Goal: Task Accomplishment & Management: Manage account settings

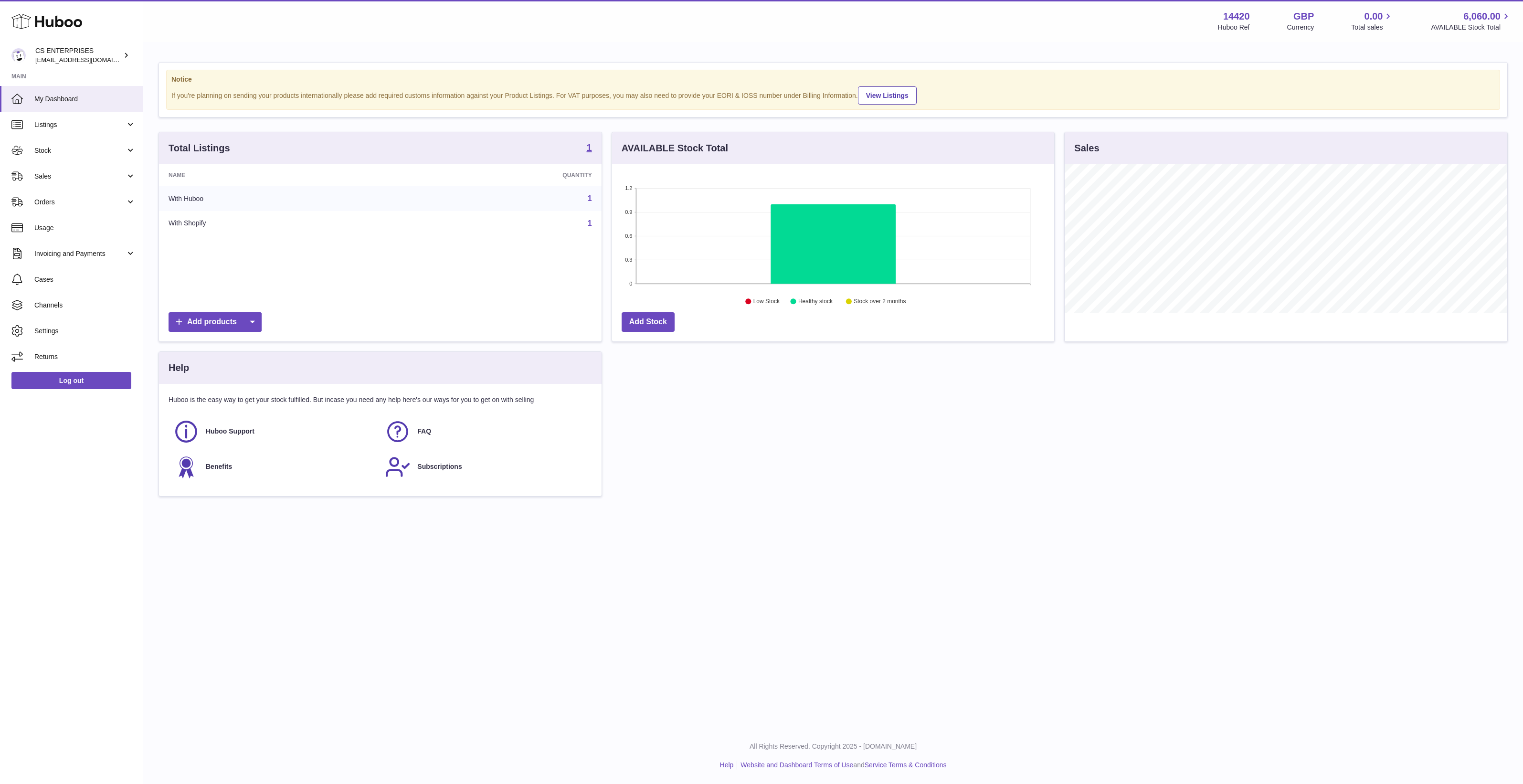
scroll to position [148, 442]
click at [99, 304] on span "Channels" at bounding box center [85, 305] width 101 height 9
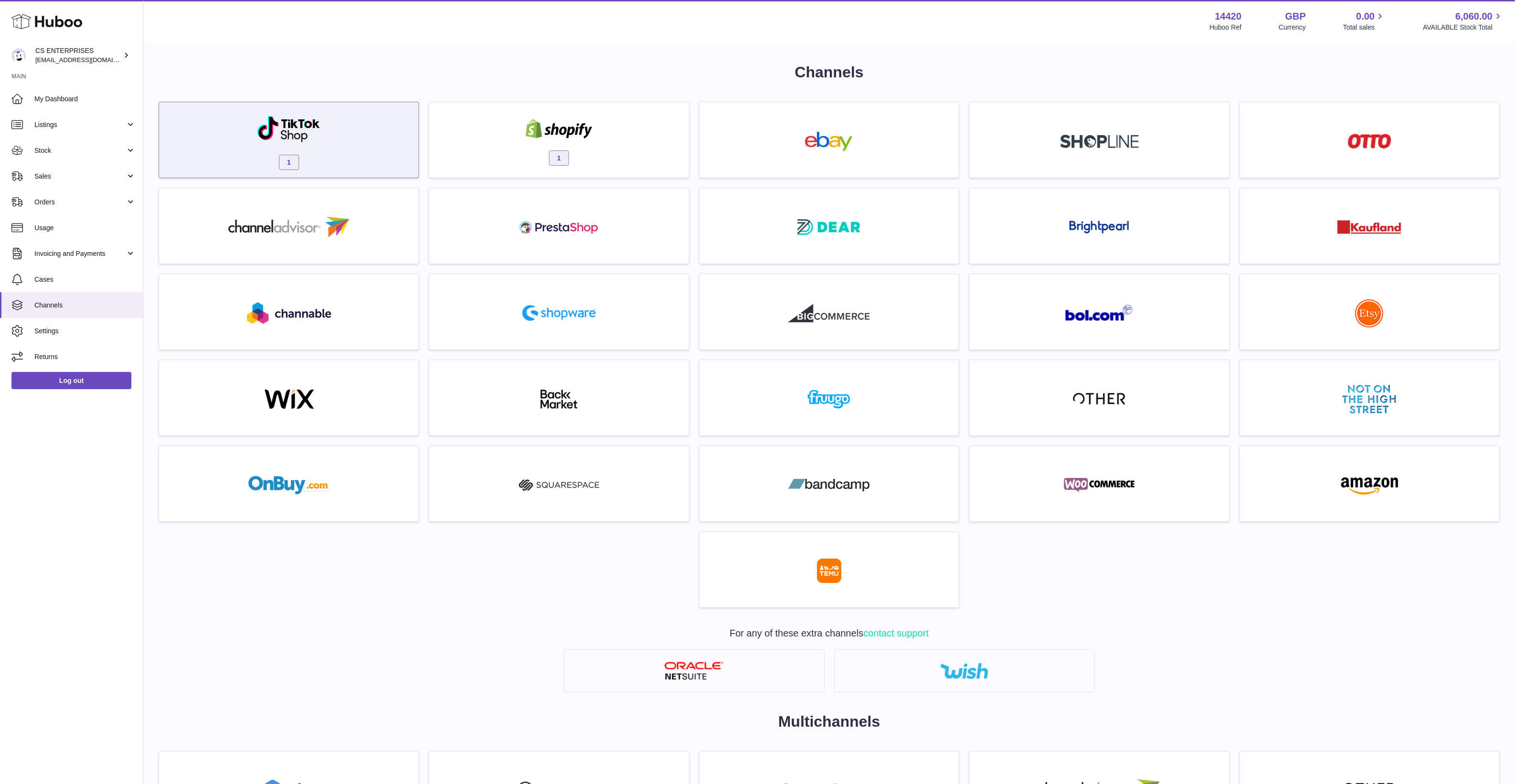
click at [291, 134] on img at bounding box center [288, 129] width 65 height 28
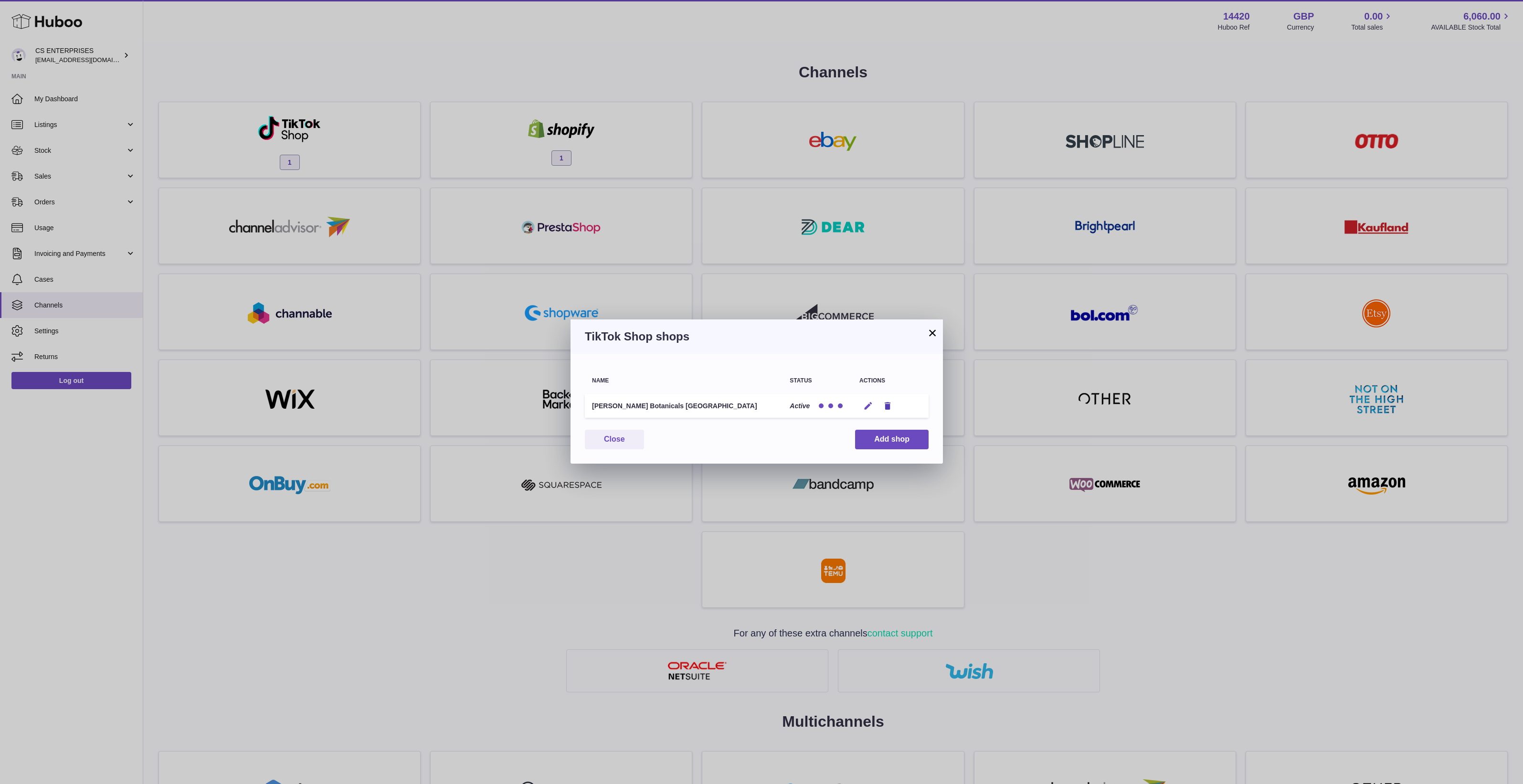
click at [866, 406] on icon "button" at bounding box center [868, 406] width 10 height 10
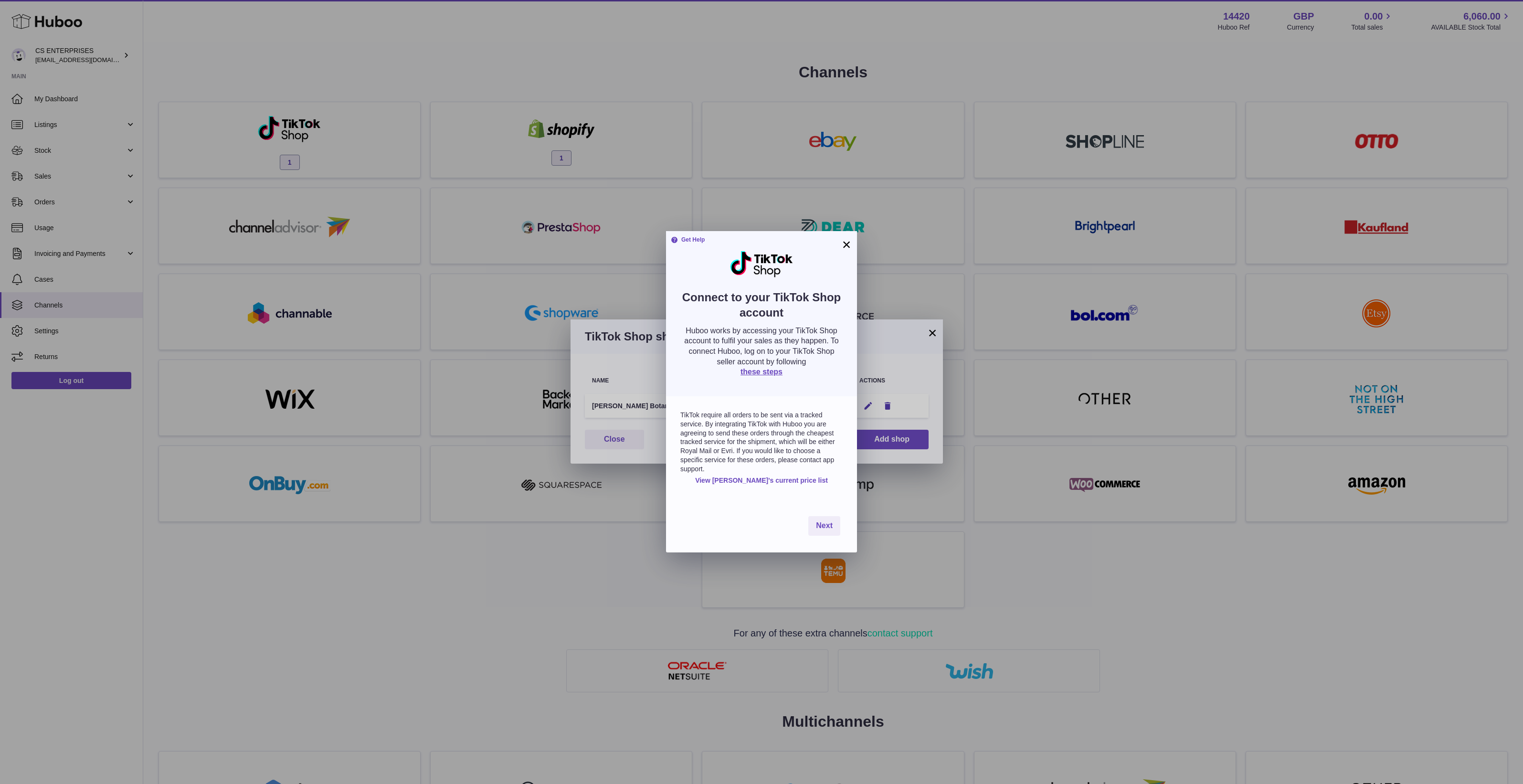
click at [848, 250] on button "×" at bounding box center [846, 244] width 12 height 12
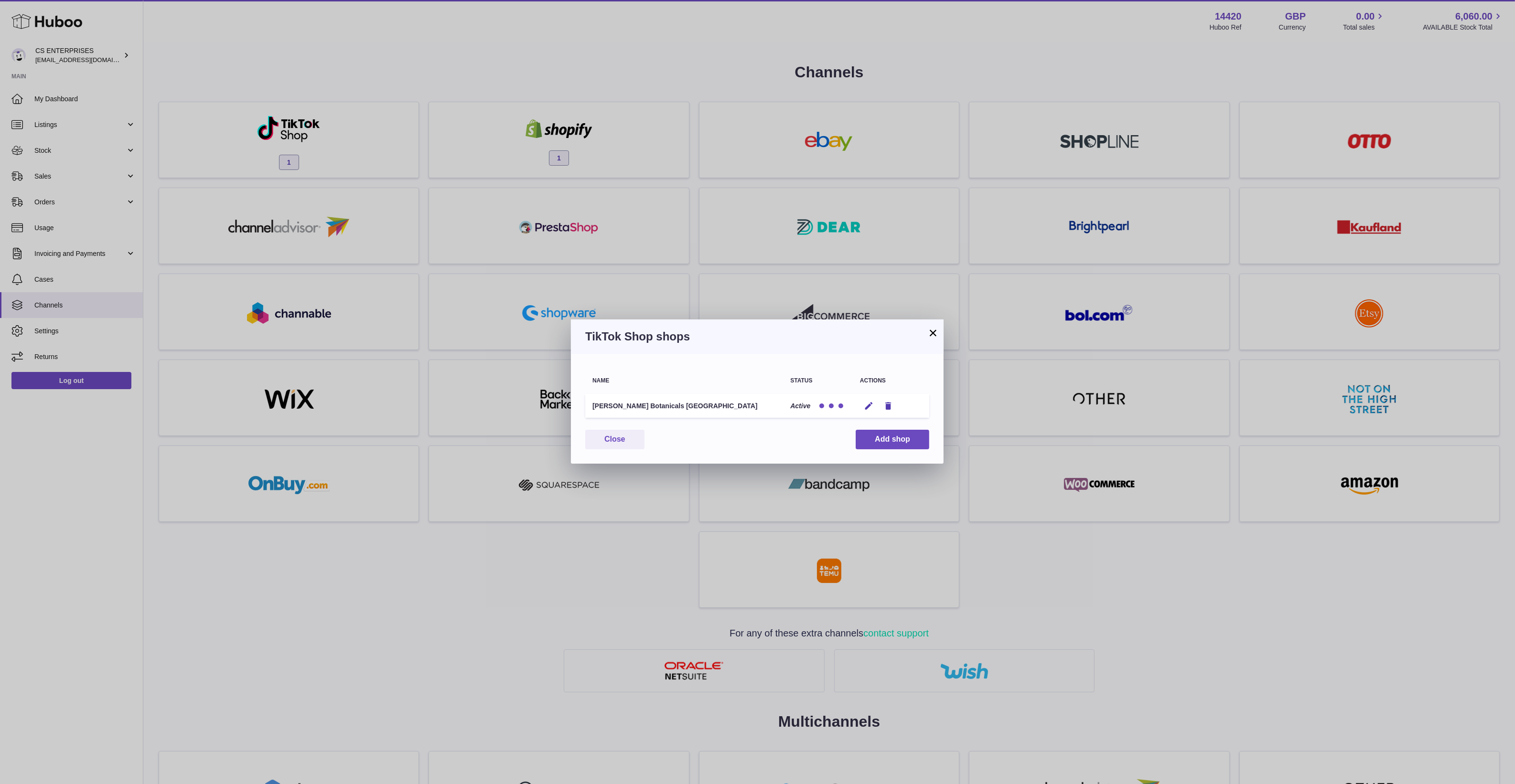
click at [937, 328] on button "×" at bounding box center [933, 333] width 12 height 12
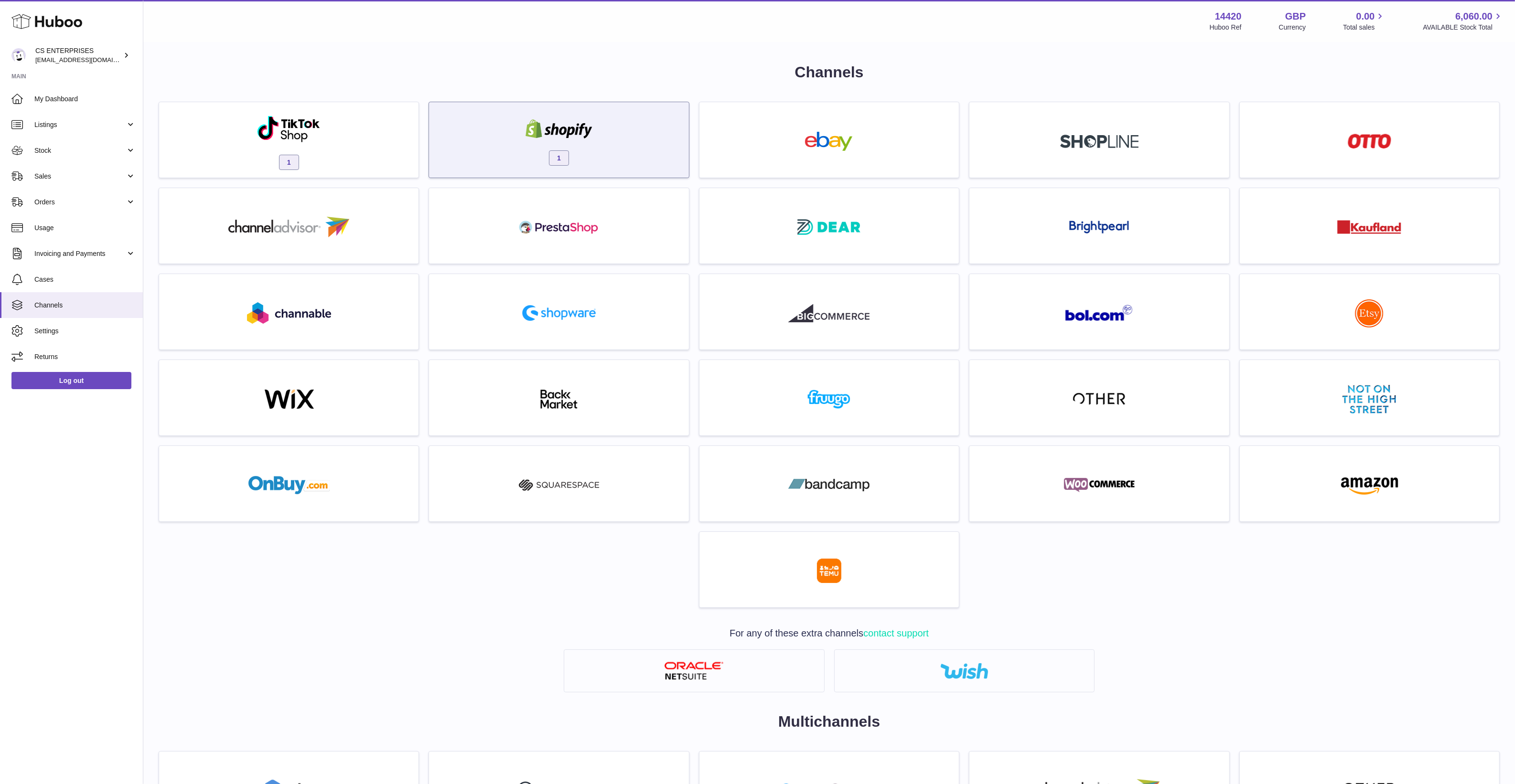
click at [561, 147] on div "1" at bounding box center [558, 142] width 250 height 61
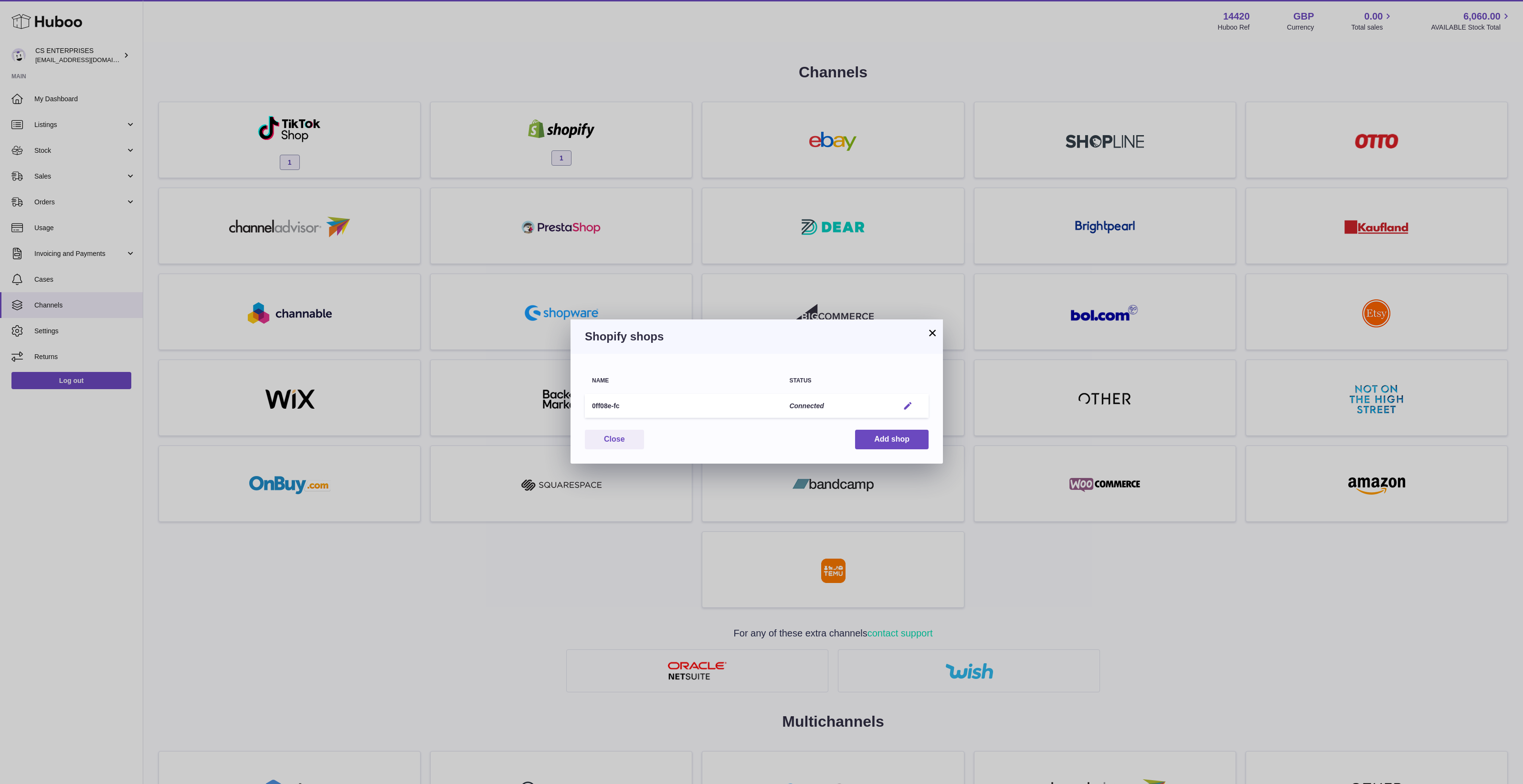
click at [914, 404] on button "Edit" at bounding box center [908, 406] width 18 height 10
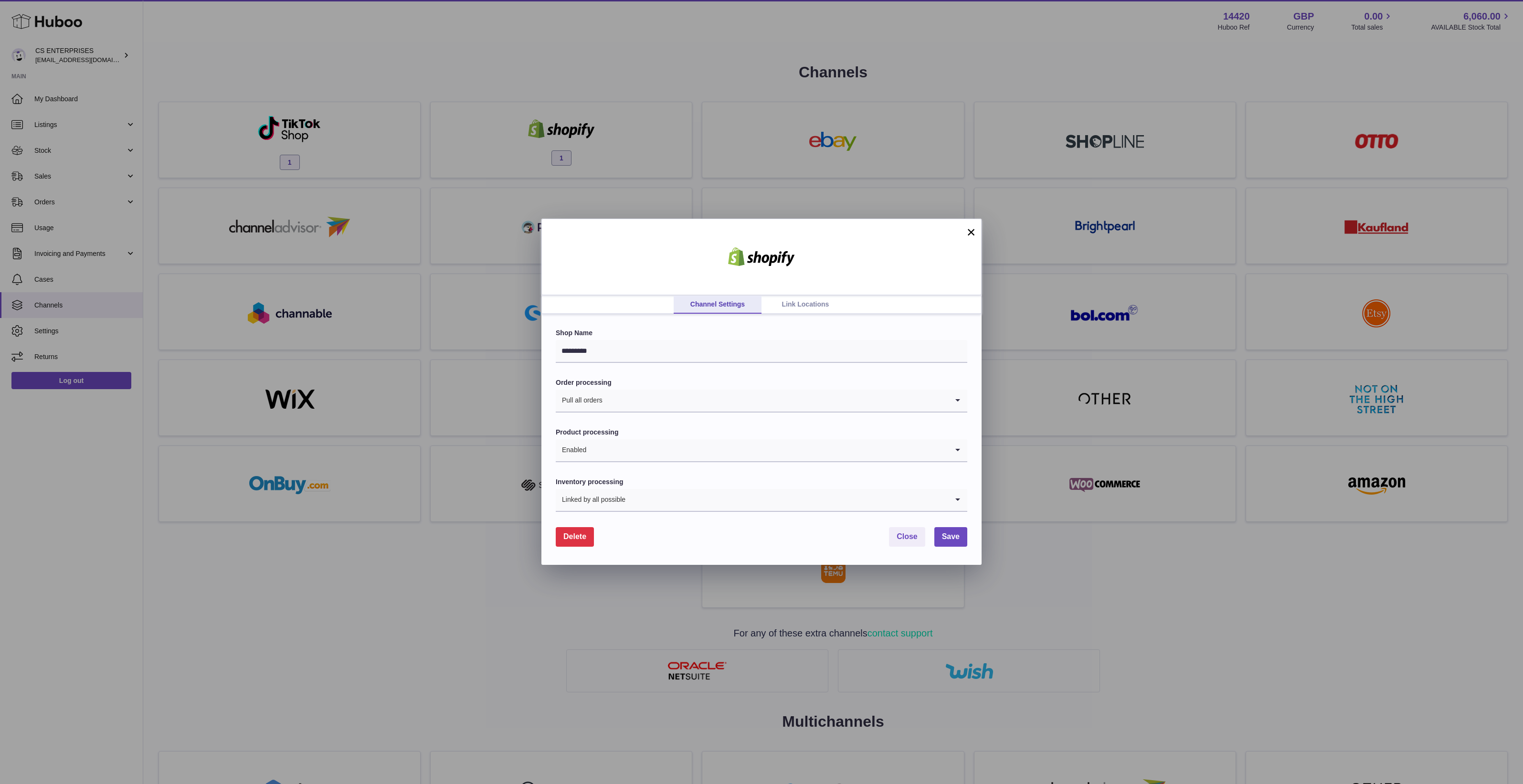
click at [786, 298] on link "Link Locations" at bounding box center [805, 304] width 88 height 18
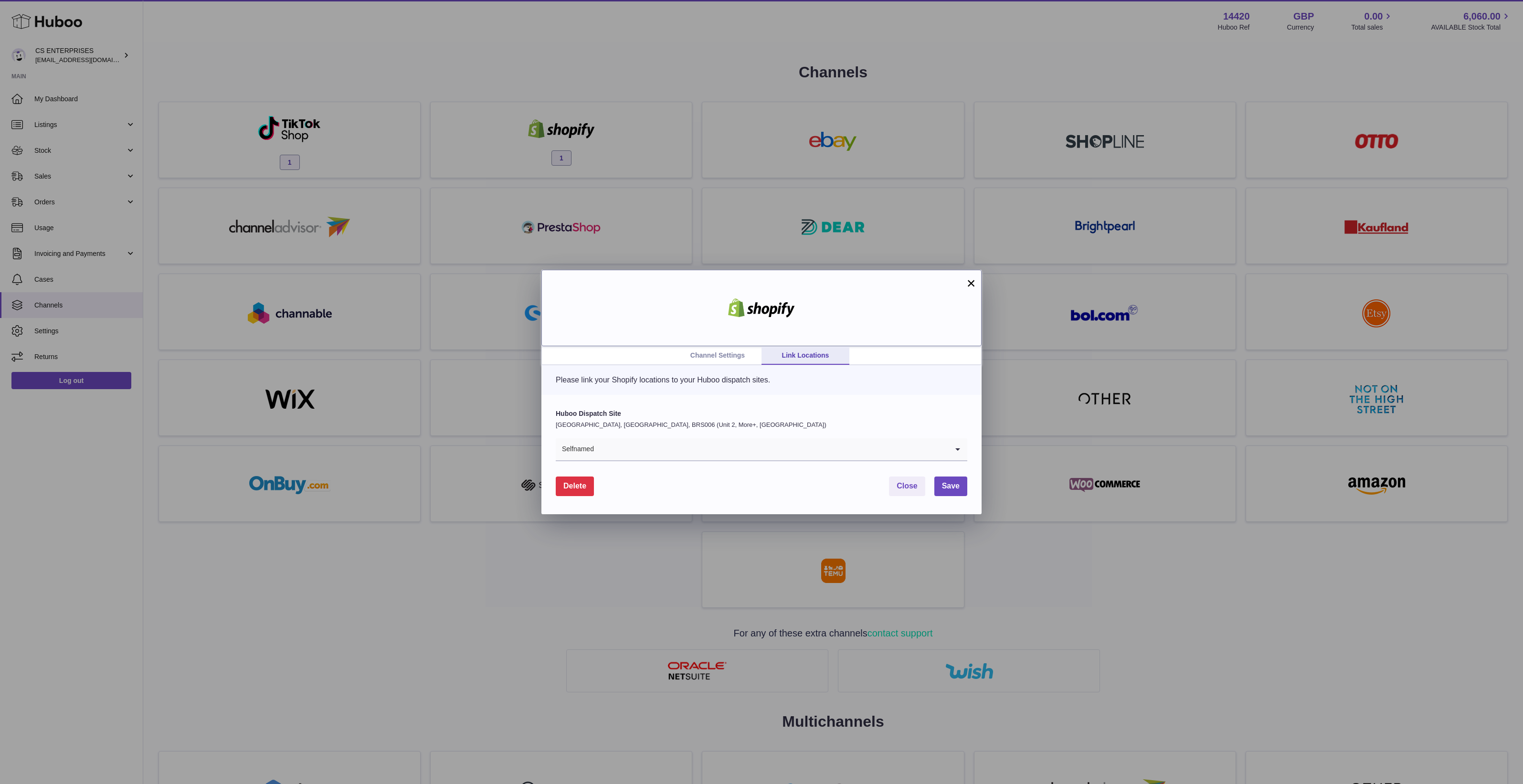
click at [964, 285] on div at bounding box center [762, 308] width 441 height 76
click at [971, 280] on button "×" at bounding box center [971, 283] width 12 height 12
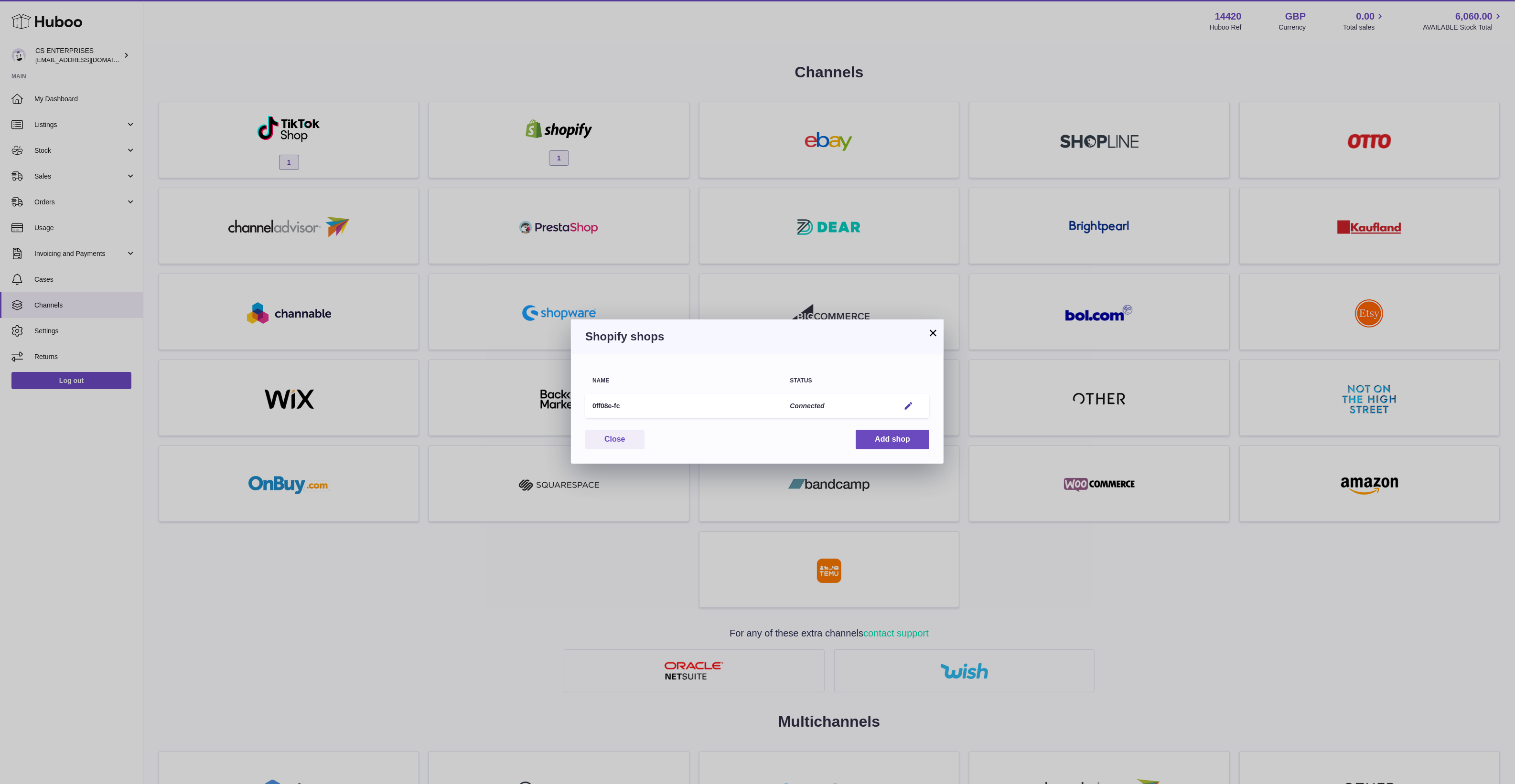
click at [930, 329] on button "×" at bounding box center [933, 333] width 12 height 12
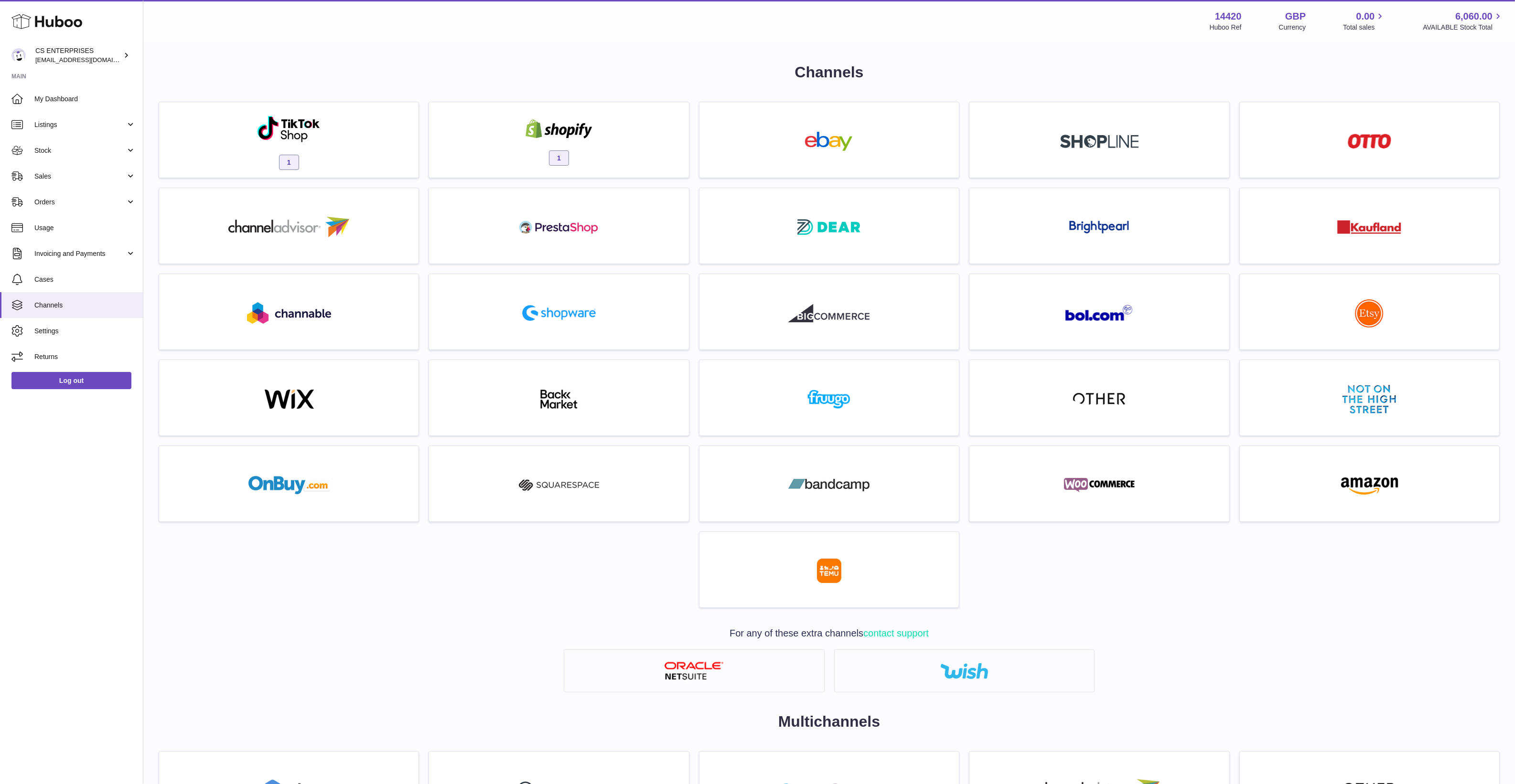
click at [492, 60] on div "Channels 1 1 For any of these extra channels contact support Multichannels" at bounding box center [829, 454] width 1371 height 823
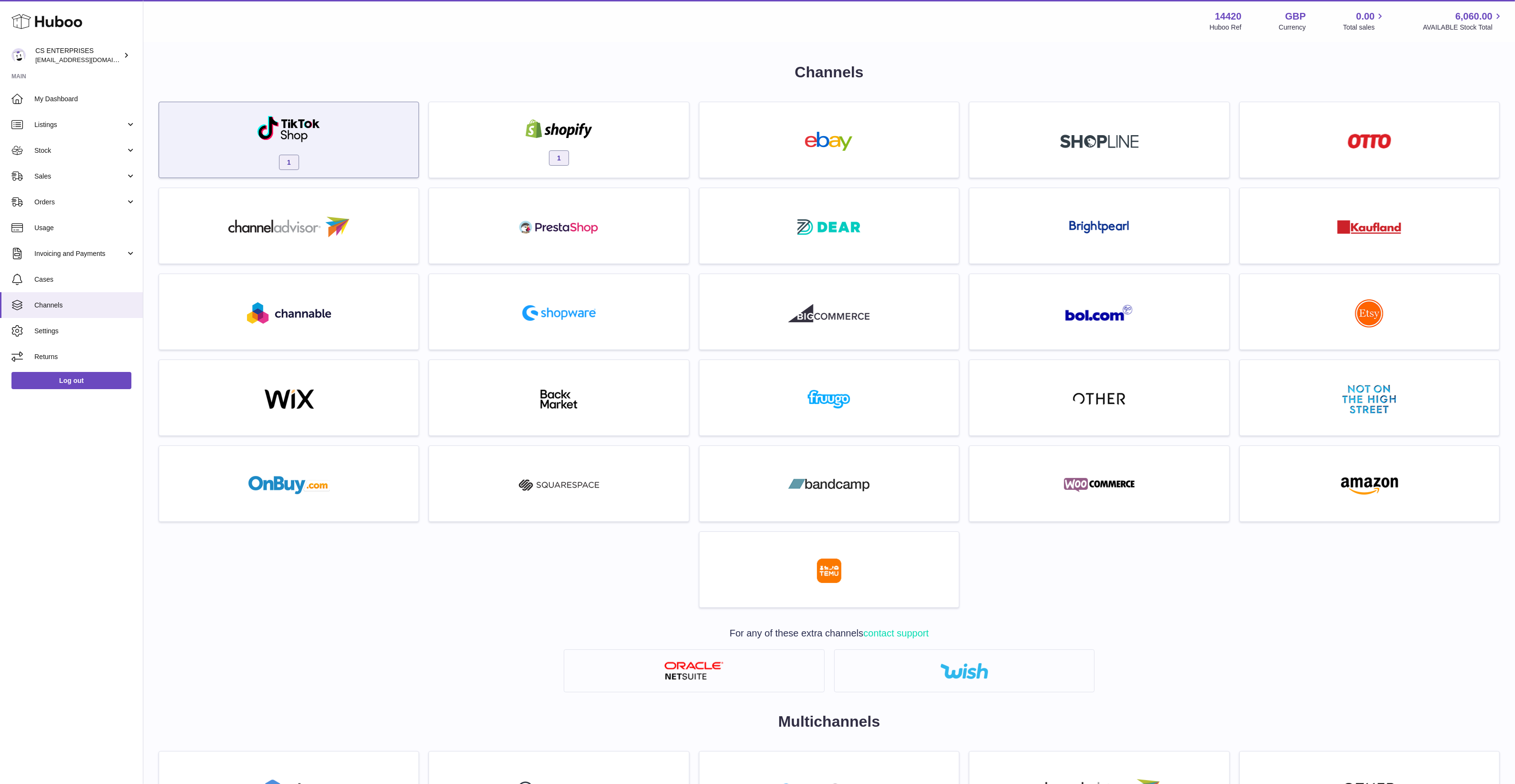
click at [291, 118] on img at bounding box center [288, 129] width 65 height 28
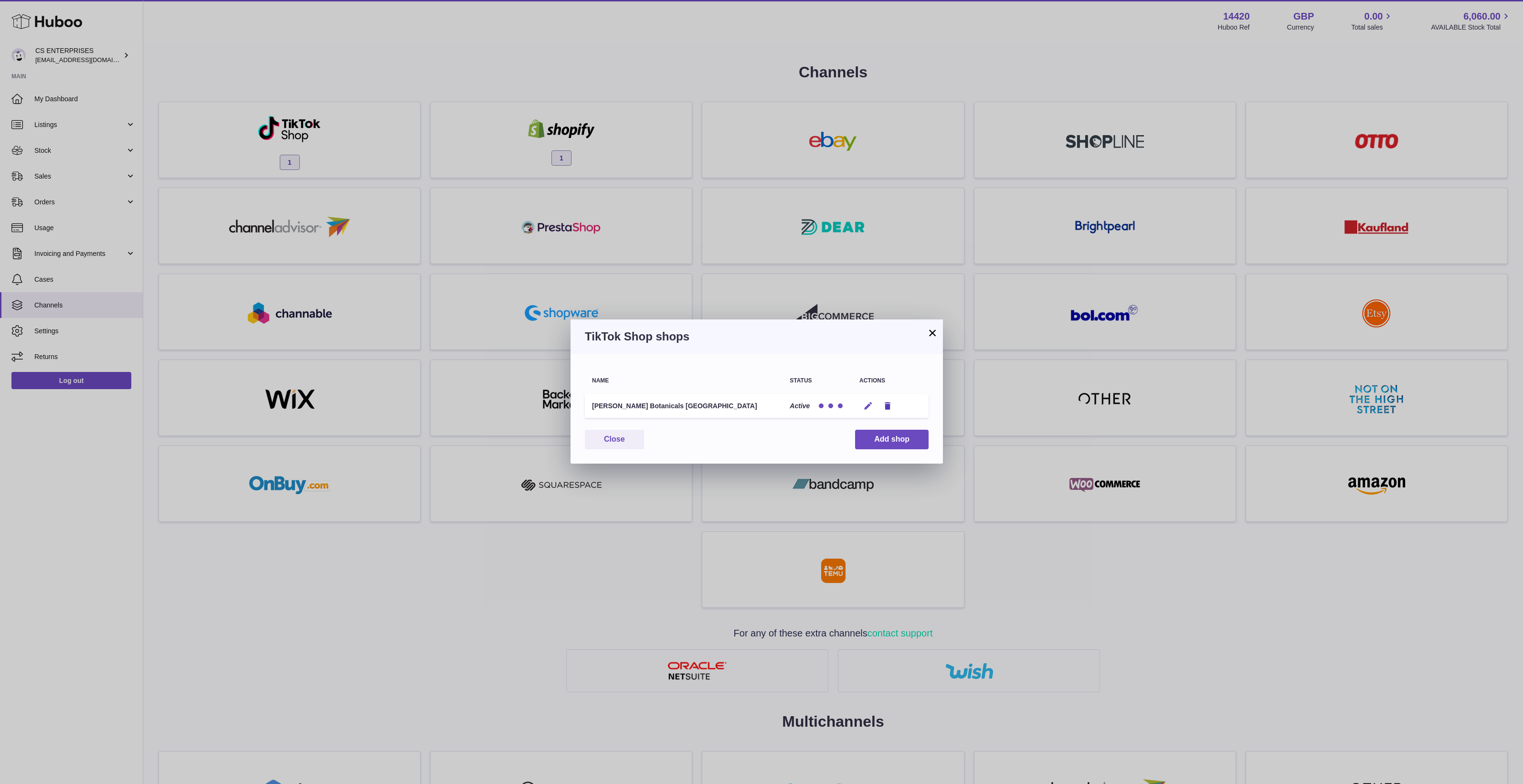
click at [865, 407] on icon "button" at bounding box center [868, 406] width 10 height 10
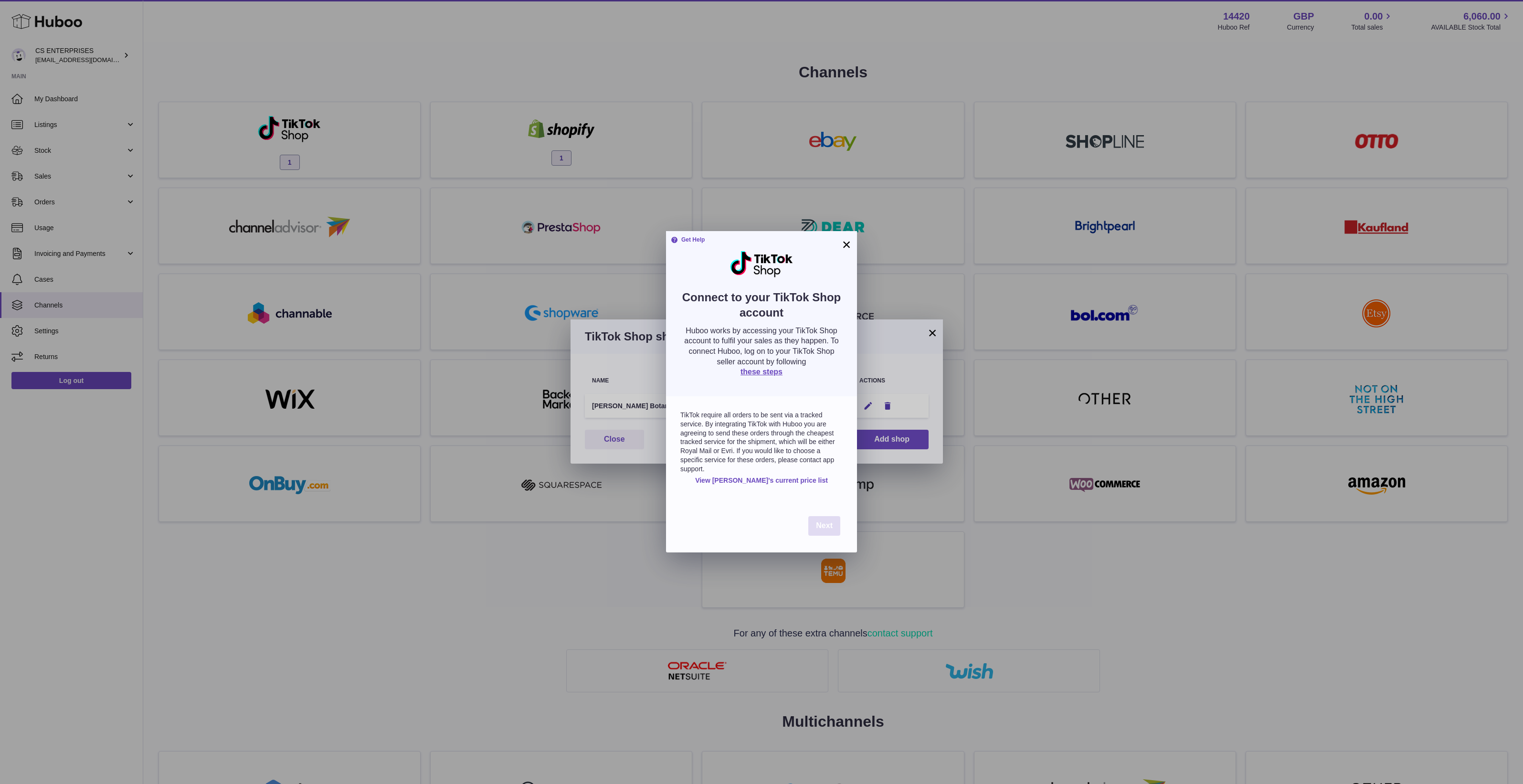
click at [824, 516] on button "Next" at bounding box center [824, 525] width 32 height 19
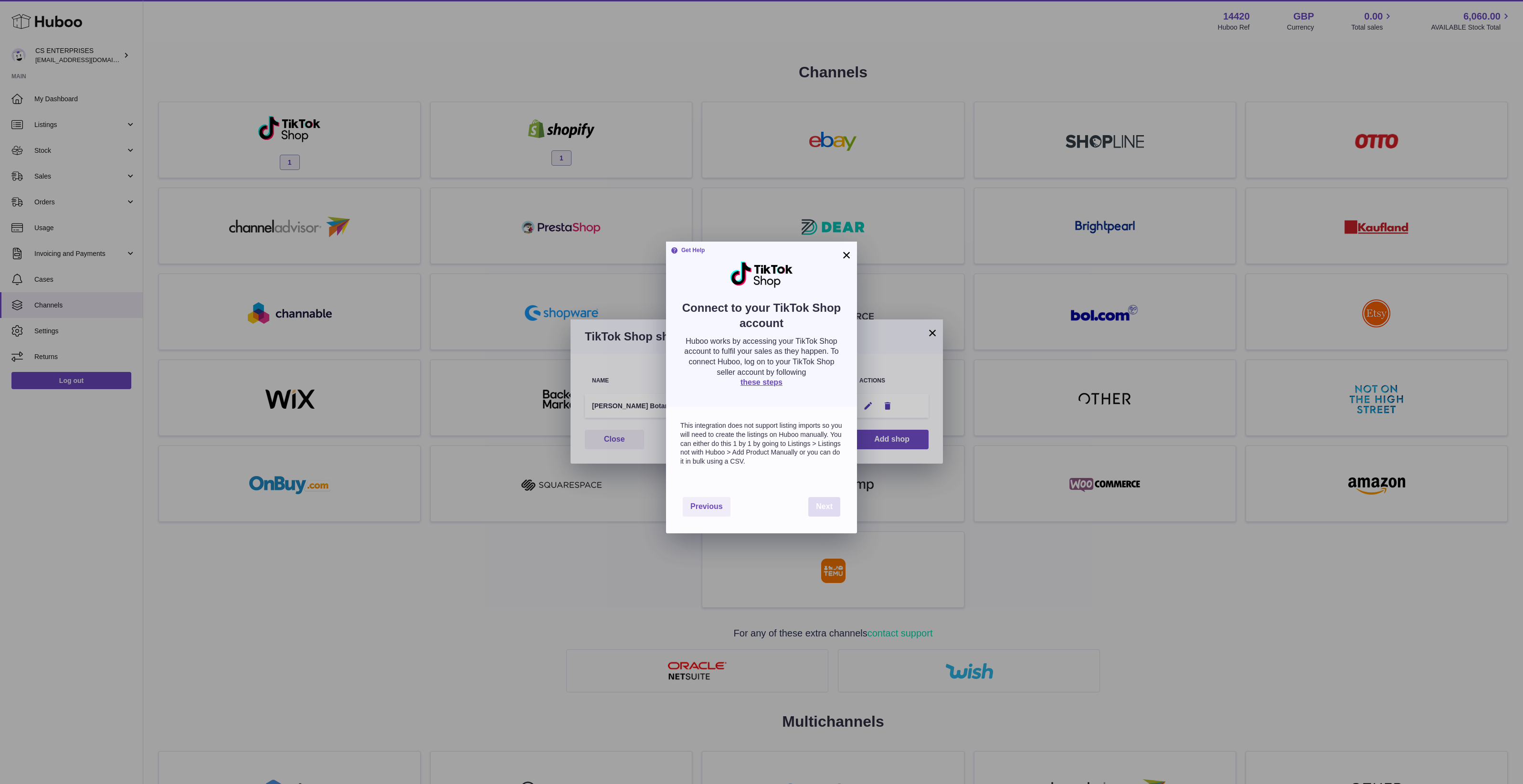
click at [824, 510] on span "Next" at bounding box center [824, 507] width 17 height 8
click at [824, 516] on span "Next" at bounding box center [824, 517] width 17 height 8
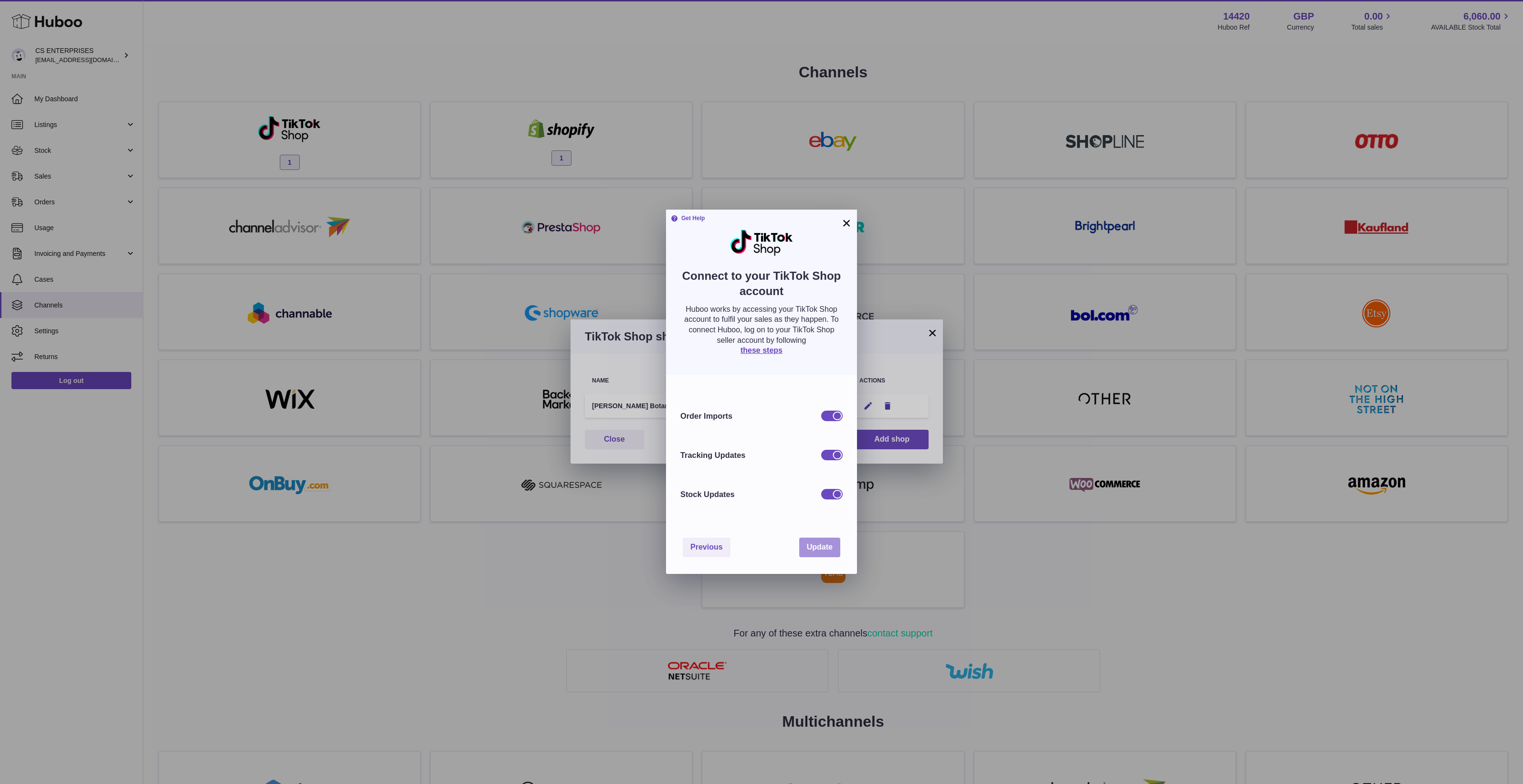
click at [820, 547] on span "Update" at bounding box center [820, 547] width 26 height 8
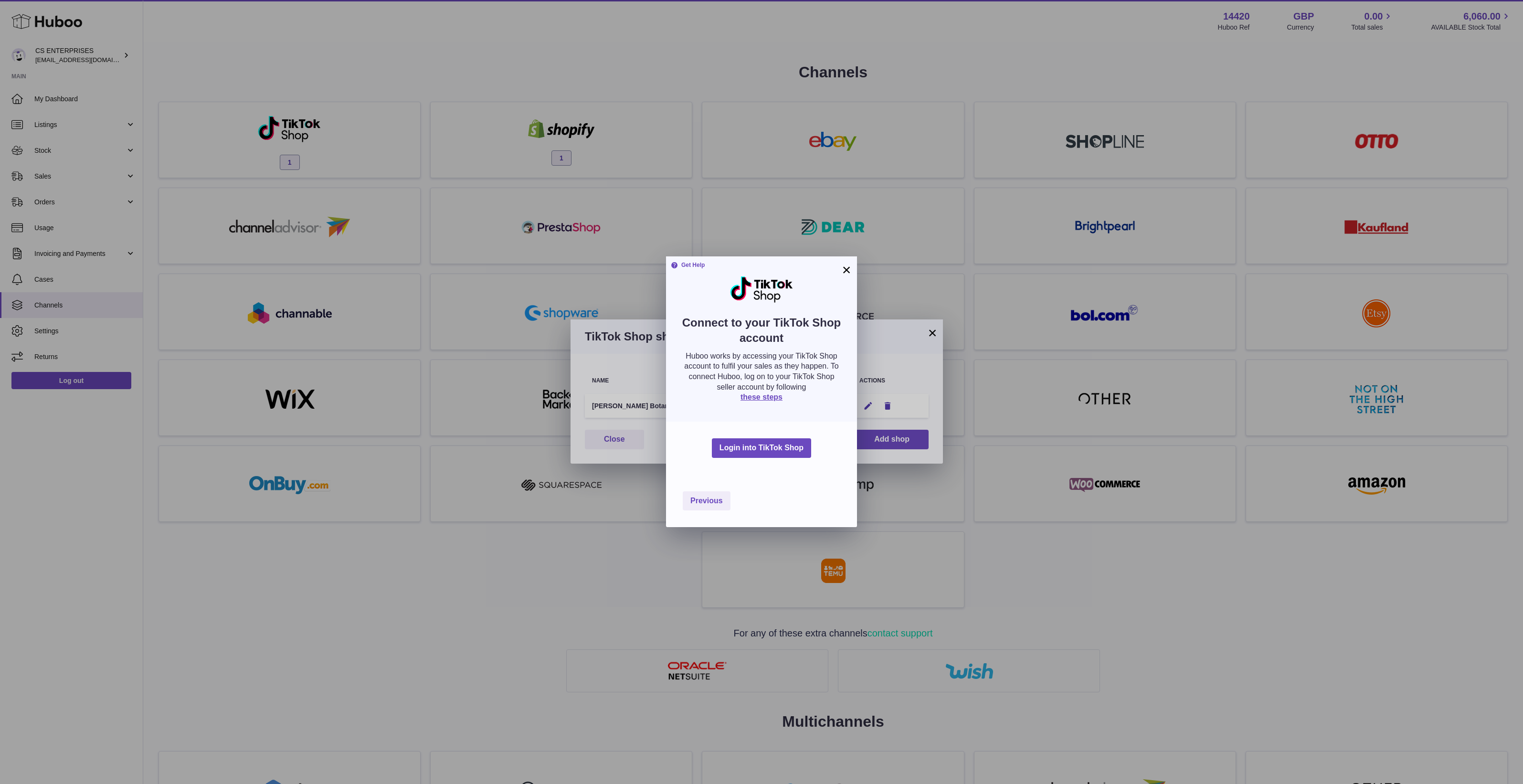
click at [843, 265] on button "×" at bounding box center [846, 270] width 12 height 12
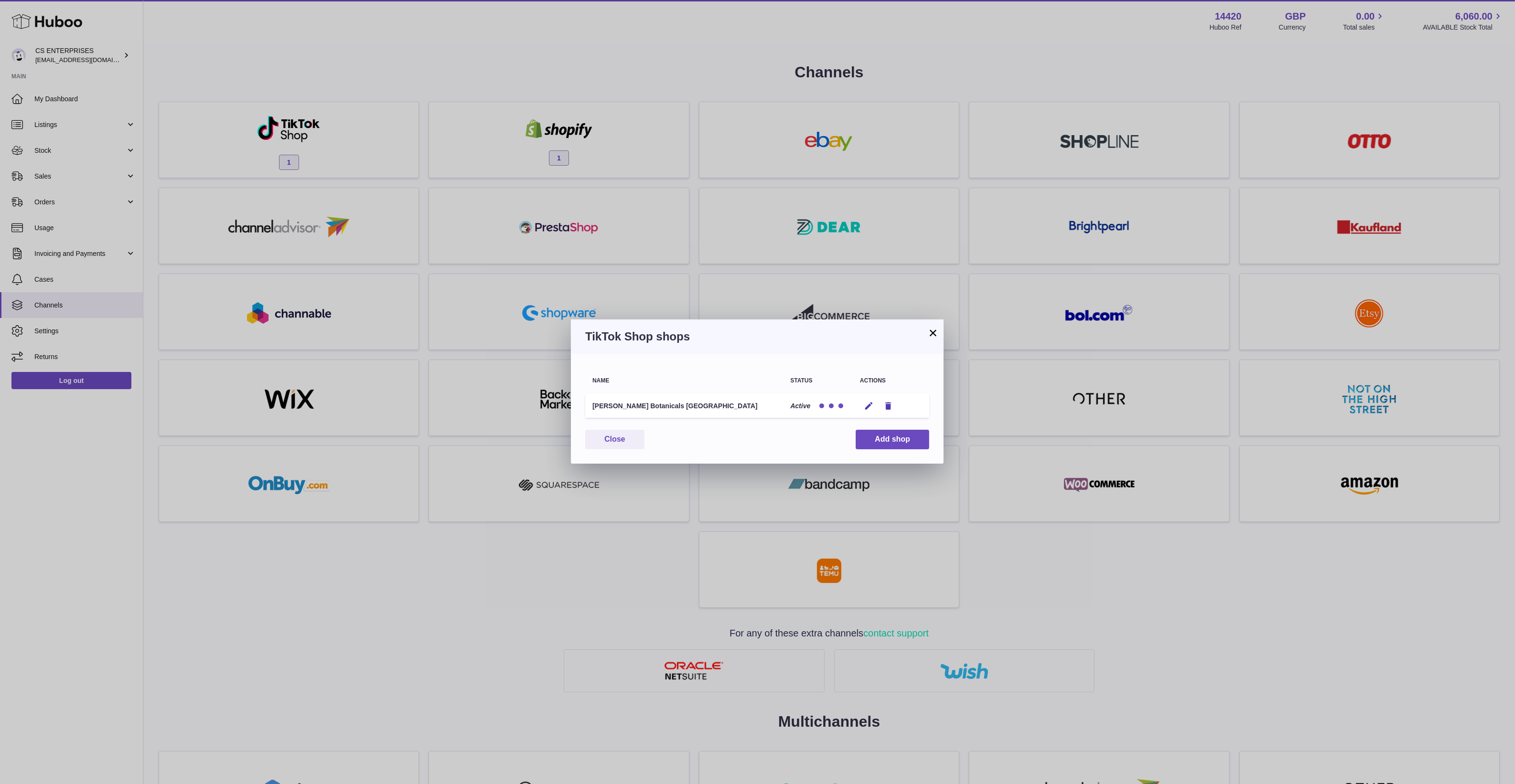
click at [931, 339] on button "×" at bounding box center [933, 333] width 12 height 12
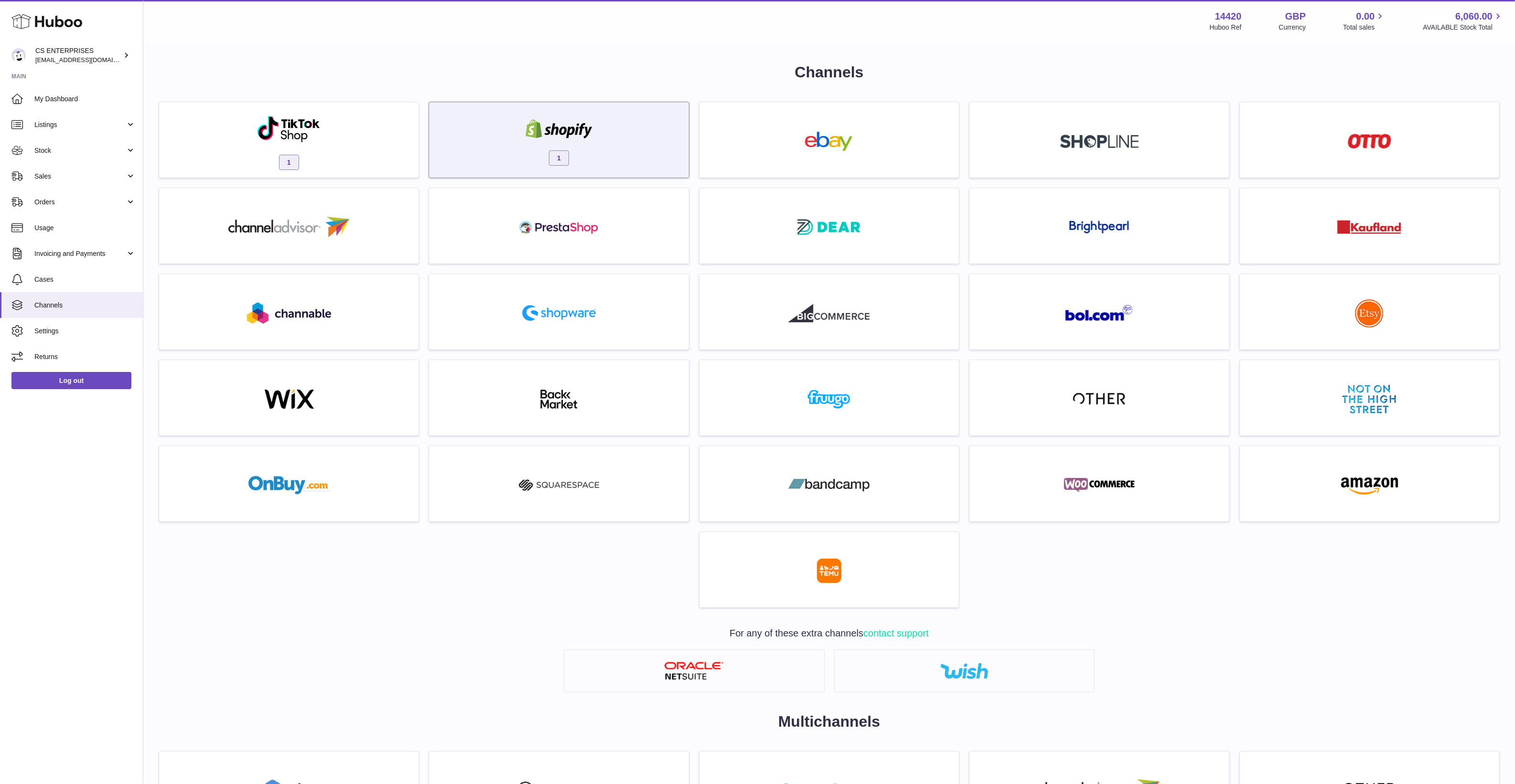
click at [466, 126] on div "1" at bounding box center [558, 142] width 250 height 61
